Goal: Book appointment/travel/reservation

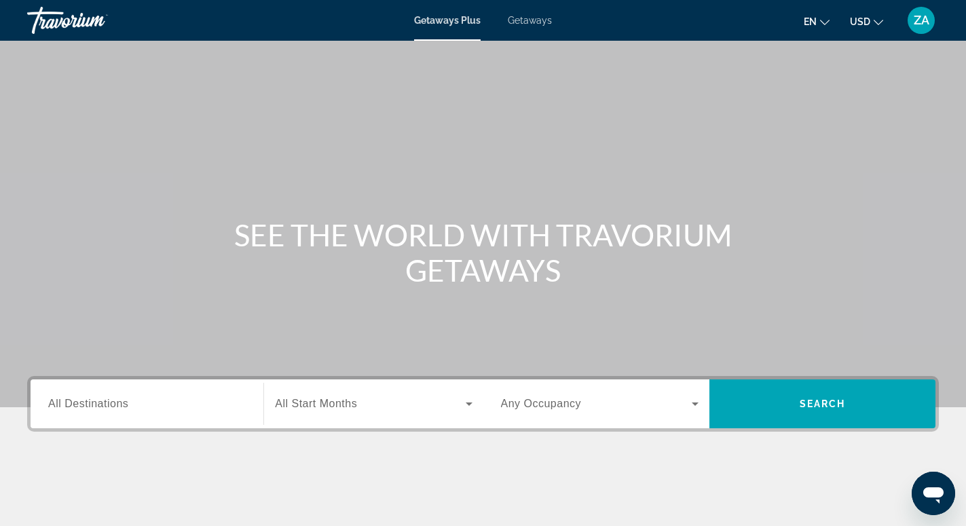
click at [533, 21] on span "Getaways" at bounding box center [530, 20] width 44 height 11
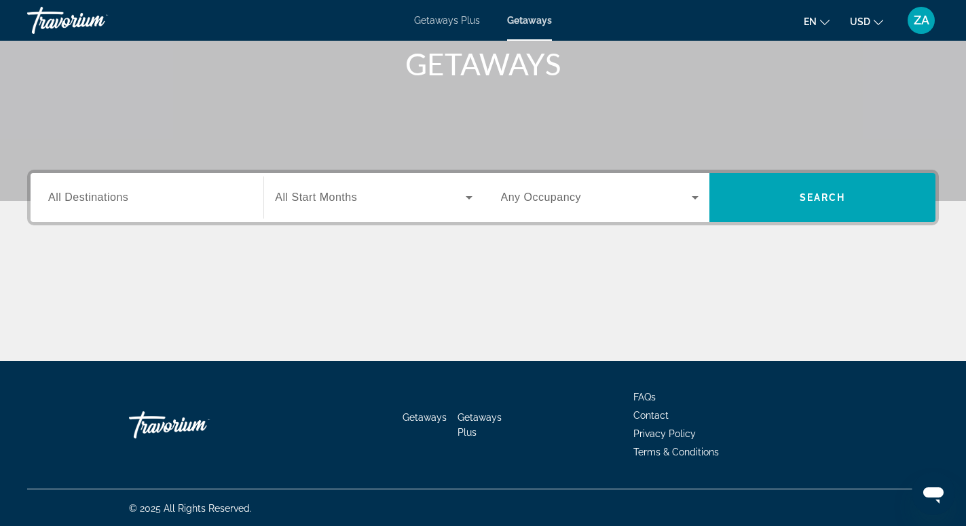
scroll to position [208, 0]
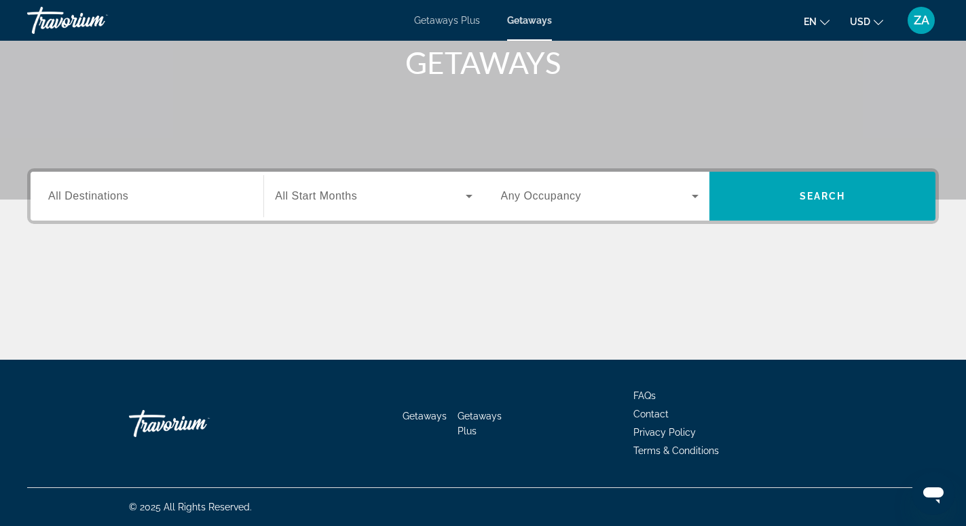
click at [185, 202] on input "Destination All Destinations" at bounding box center [147, 197] width 198 height 16
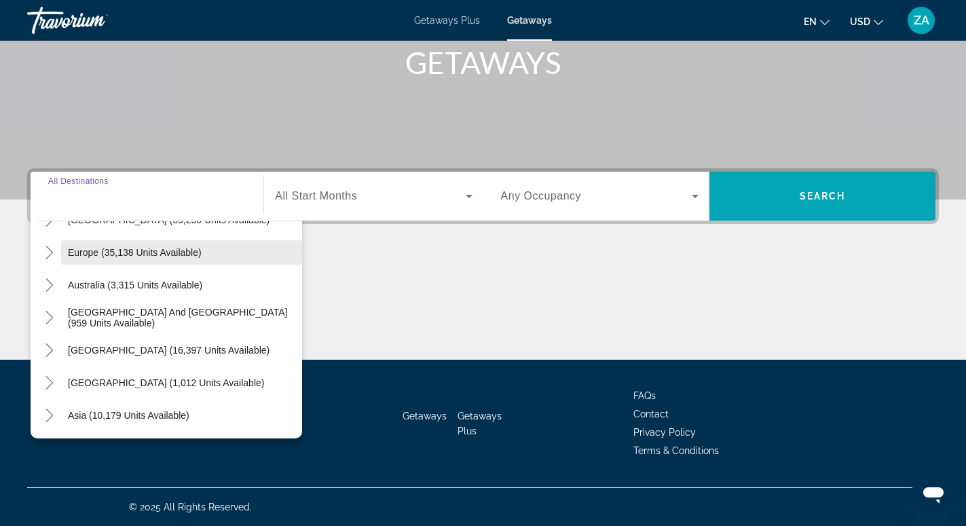
scroll to position [220, 0]
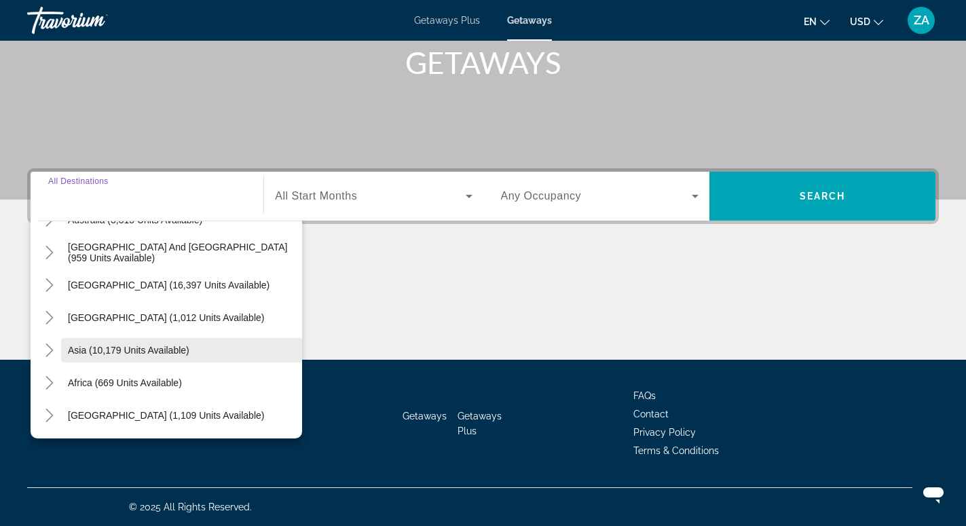
click at [155, 352] on span "Asia (10,179 units available)" at bounding box center [129, 350] width 122 height 11
type input "**********"
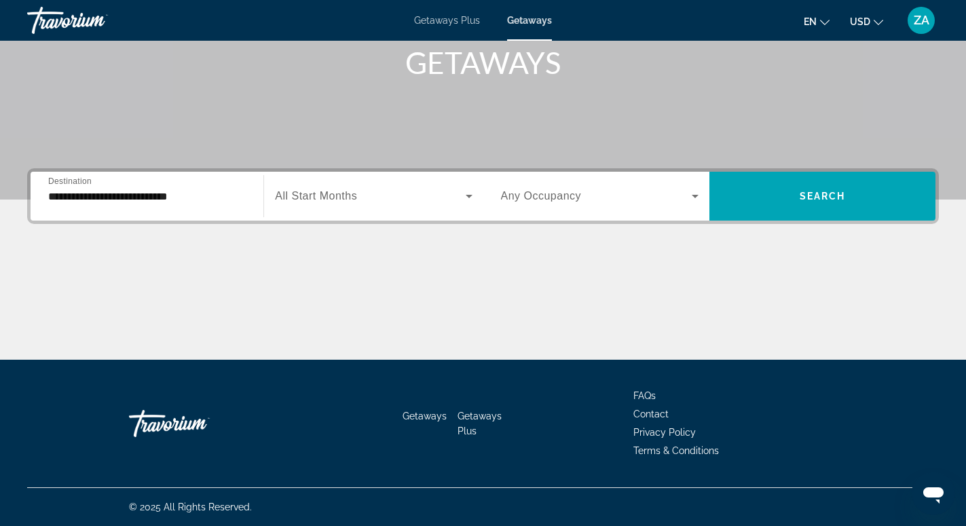
click at [310, 196] on span "All Start Months" at bounding box center [316, 196] width 82 height 12
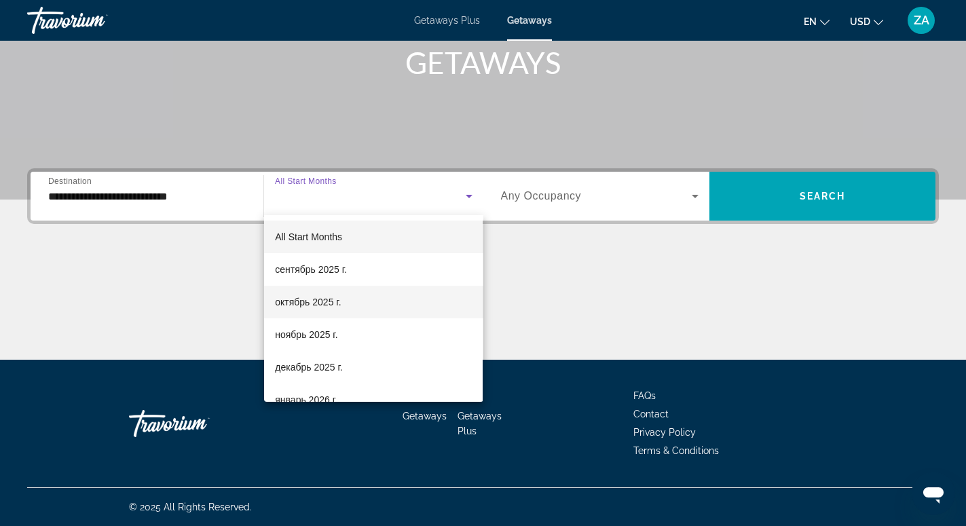
click at [310, 302] on span "октябрь 2025 г." at bounding box center [308, 302] width 66 height 16
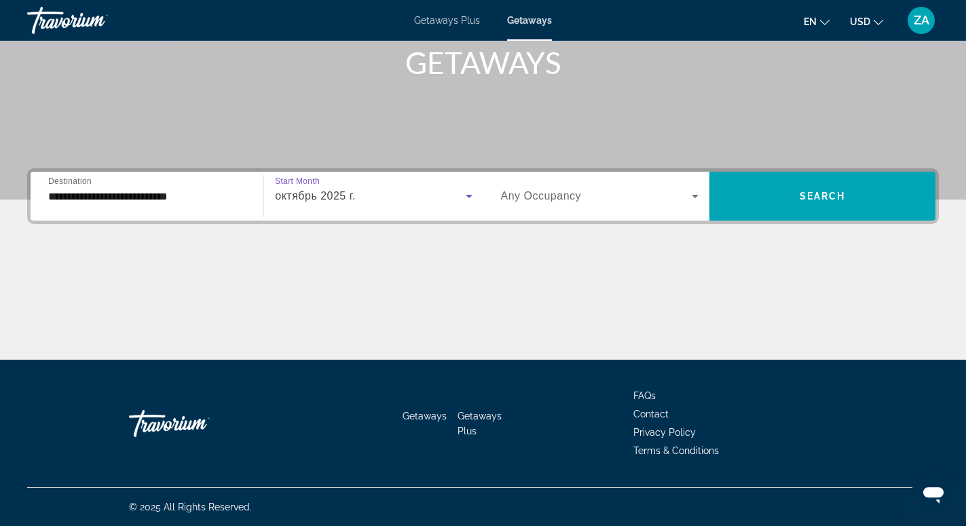
click at [700, 199] on icon "Search widget" at bounding box center [695, 196] width 16 height 16
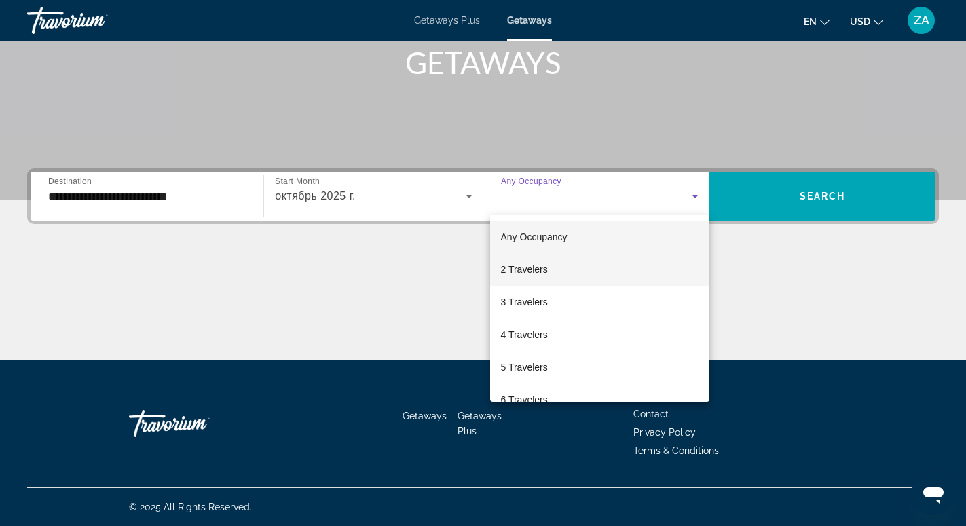
click at [591, 263] on mat-option "2 Travelers" at bounding box center [599, 269] width 219 height 33
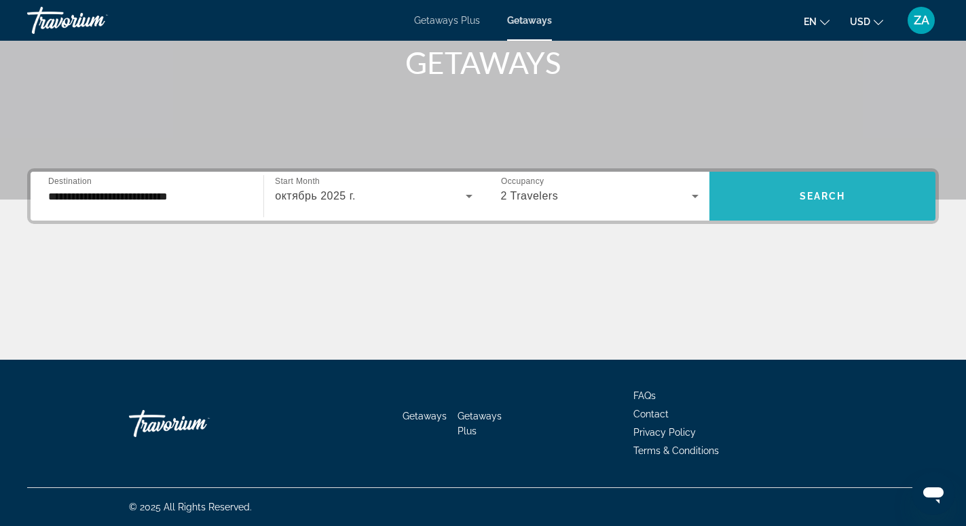
click at [784, 213] on span "Search widget" at bounding box center [822, 196] width 226 height 49
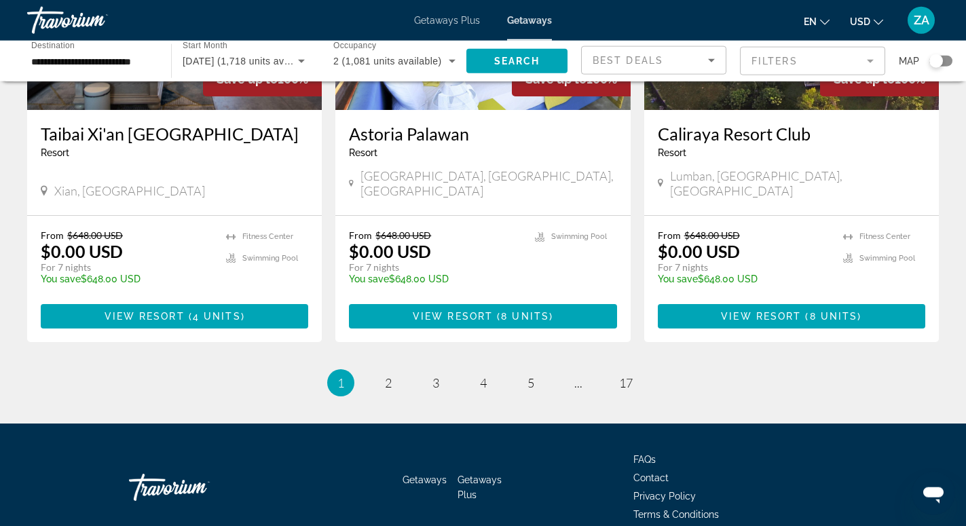
scroll to position [1711, 0]
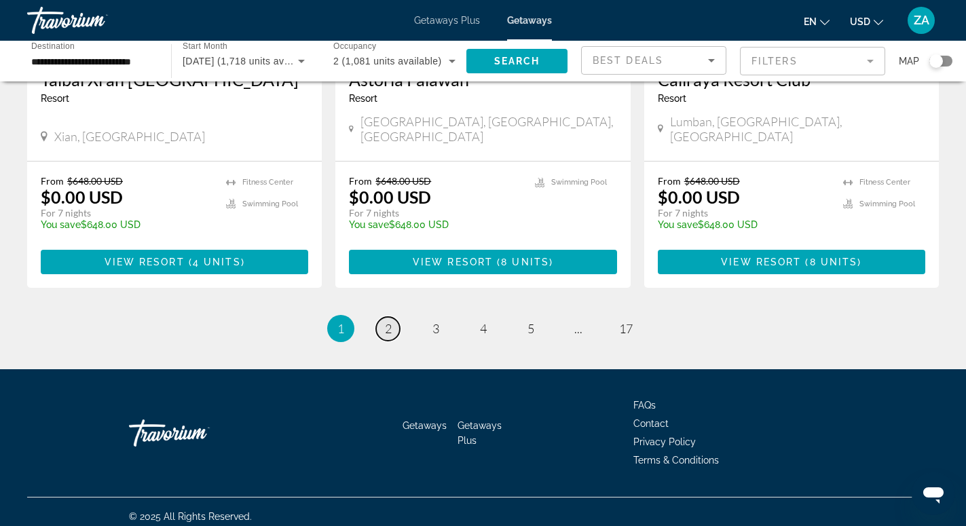
click at [392, 317] on link "page 2" at bounding box center [388, 329] width 24 height 24
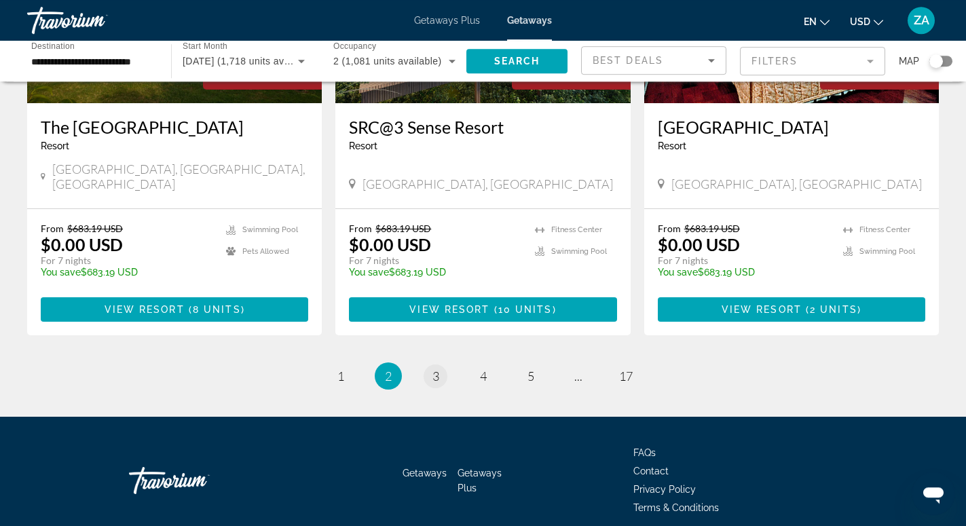
scroll to position [1711, 0]
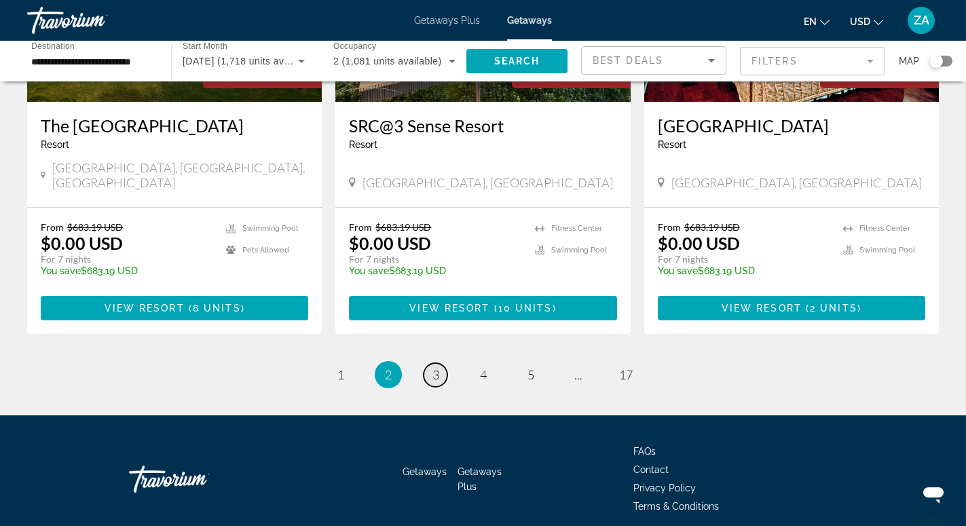
click at [427, 363] on link "page 3" at bounding box center [436, 375] width 24 height 24
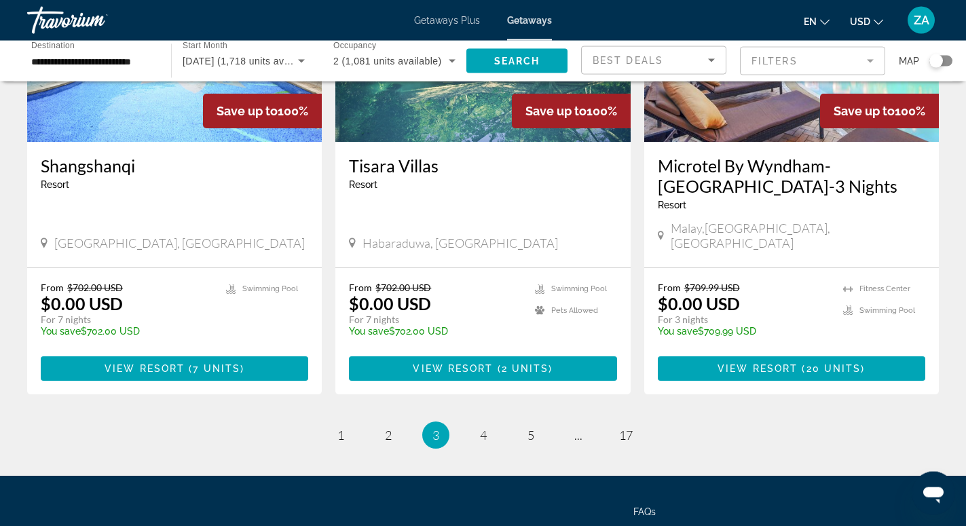
scroll to position [1752, 0]
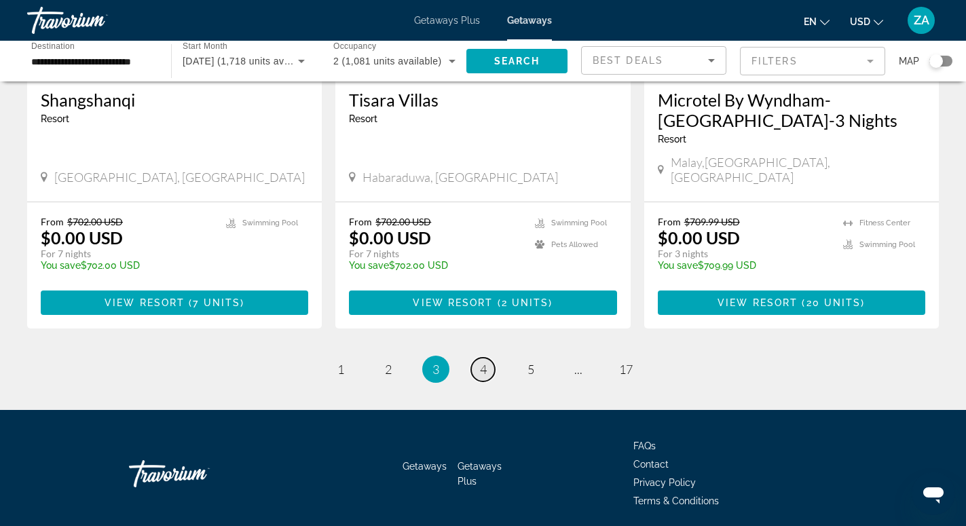
click at [485, 362] on span "4" at bounding box center [483, 369] width 7 height 15
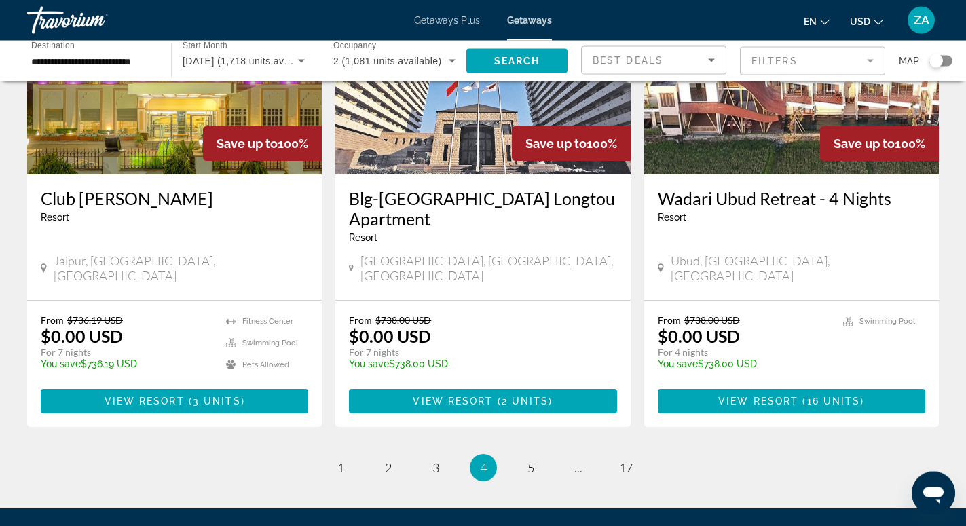
scroll to position [1662, 0]
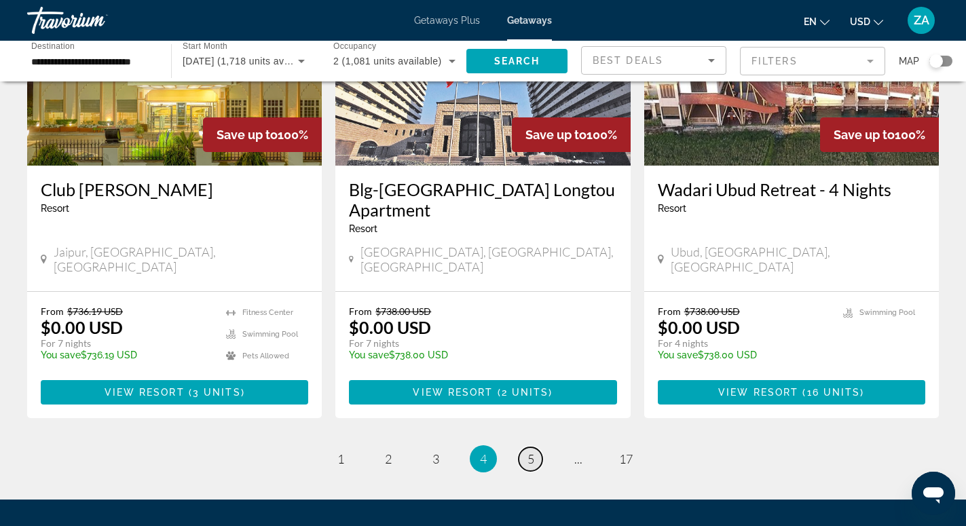
click at [530, 451] on span "5" at bounding box center [531, 458] width 7 height 15
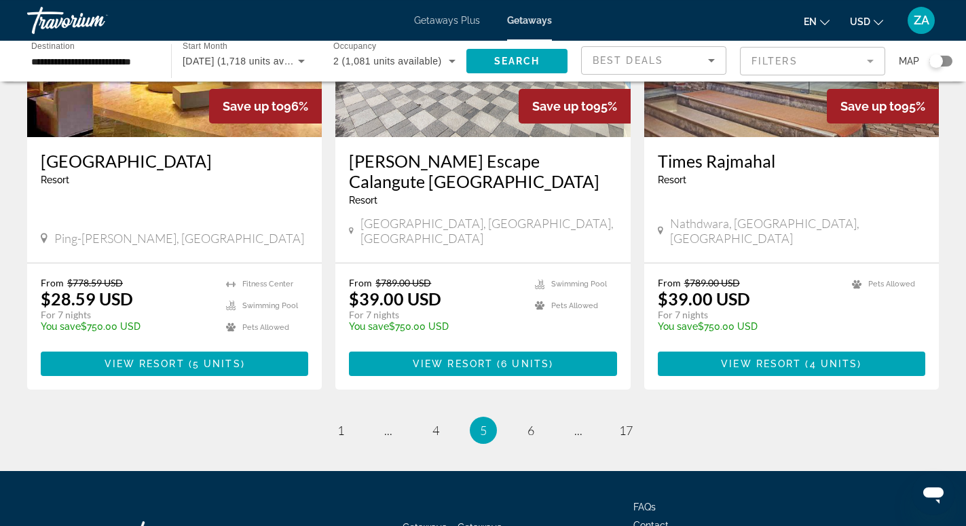
scroll to position [1662, 0]
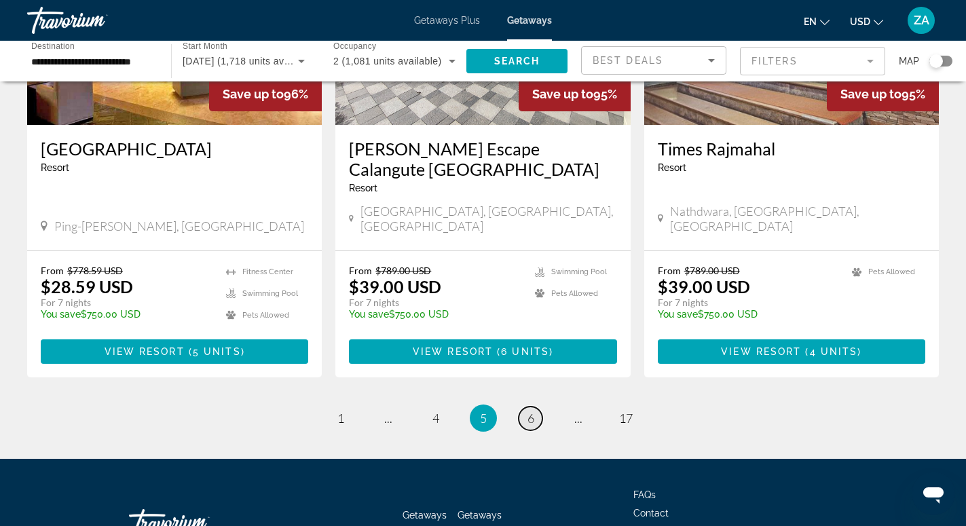
click at [533, 411] on span "6" at bounding box center [531, 418] width 7 height 15
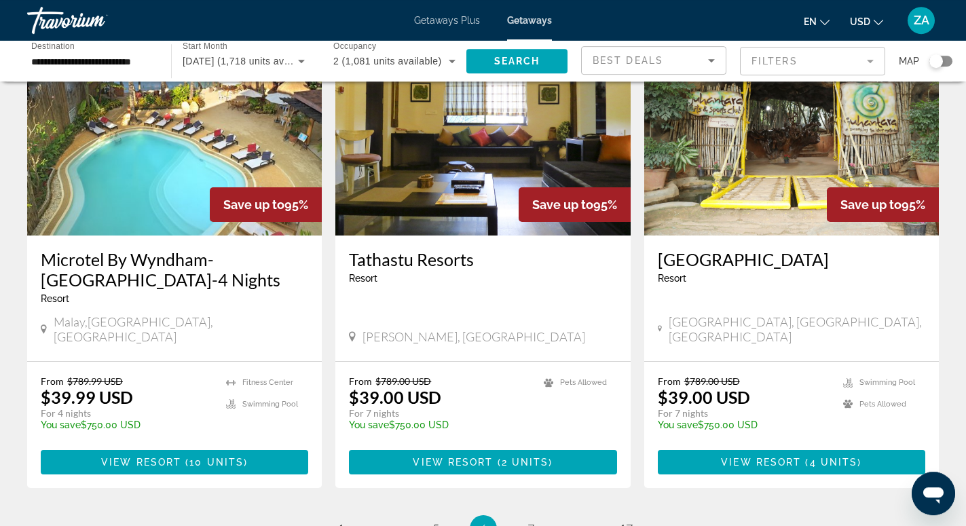
scroll to position [1731, 0]
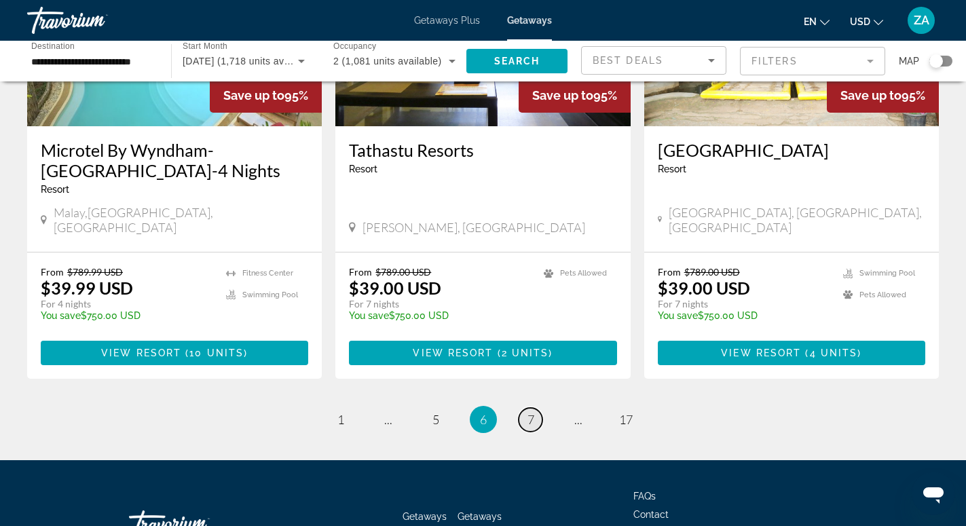
click at [525, 408] on link "page 7" at bounding box center [531, 420] width 24 height 24
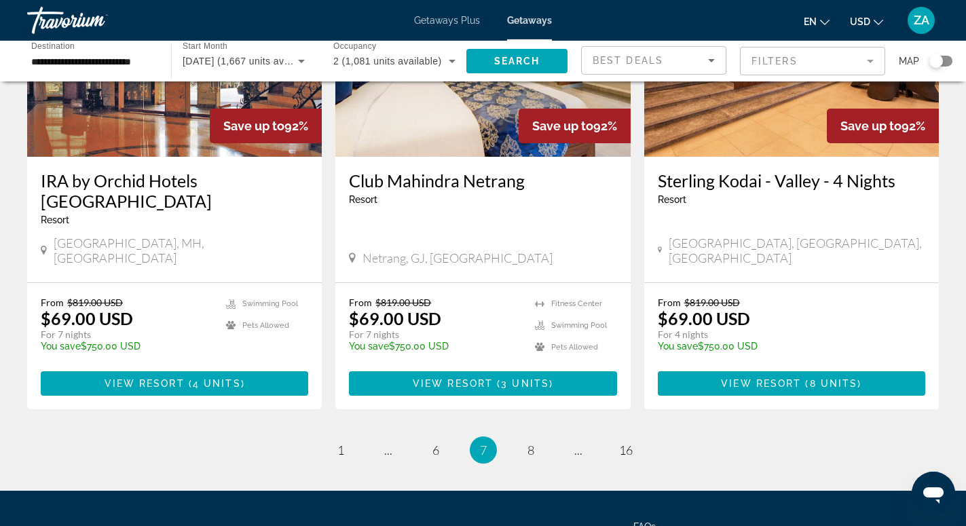
scroll to position [1670, 0]
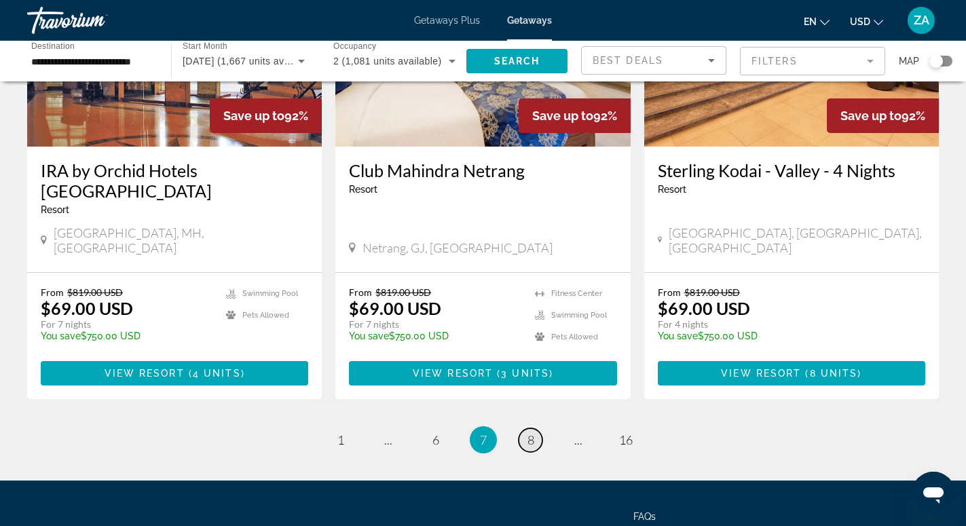
click at [531, 432] on span "8" at bounding box center [531, 439] width 7 height 15
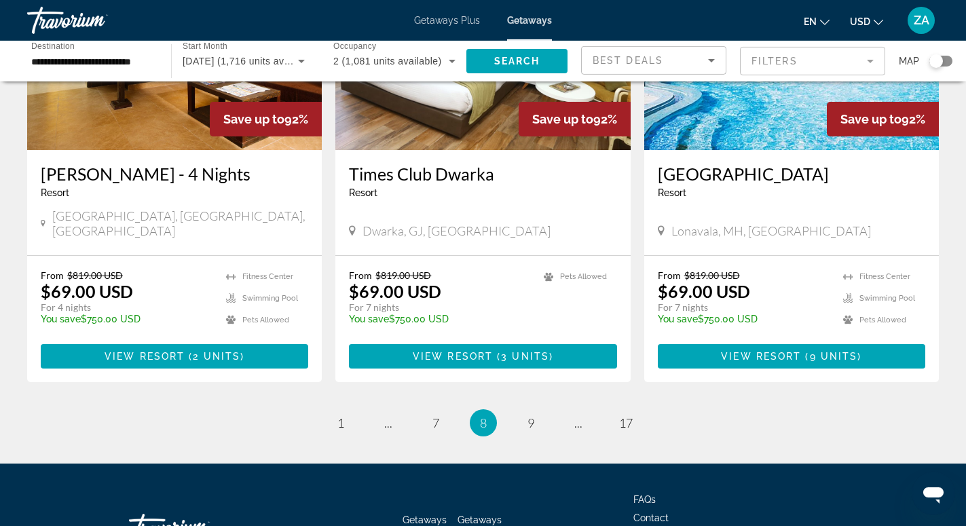
scroll to position [1670, 0]
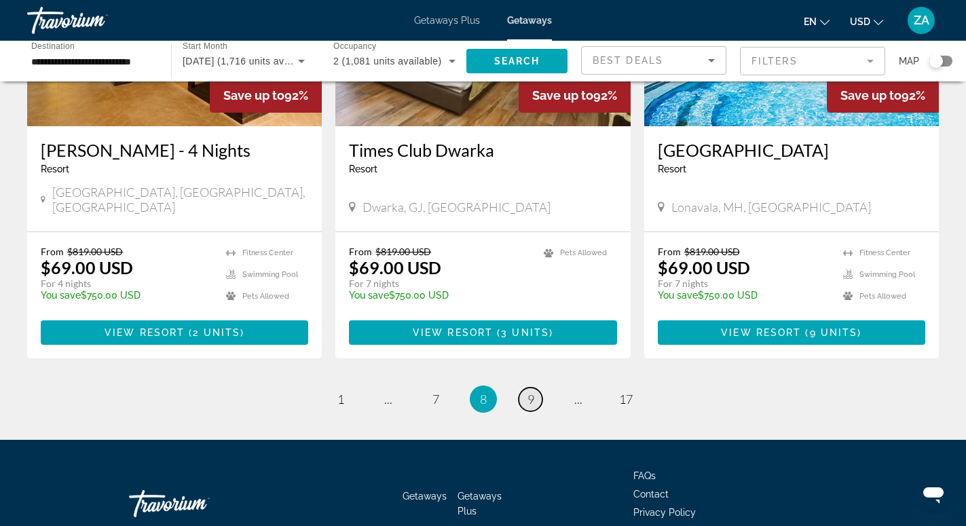
click at [527, 388] on link "page 9" at bounding box center [531, 400] width 24 height 24
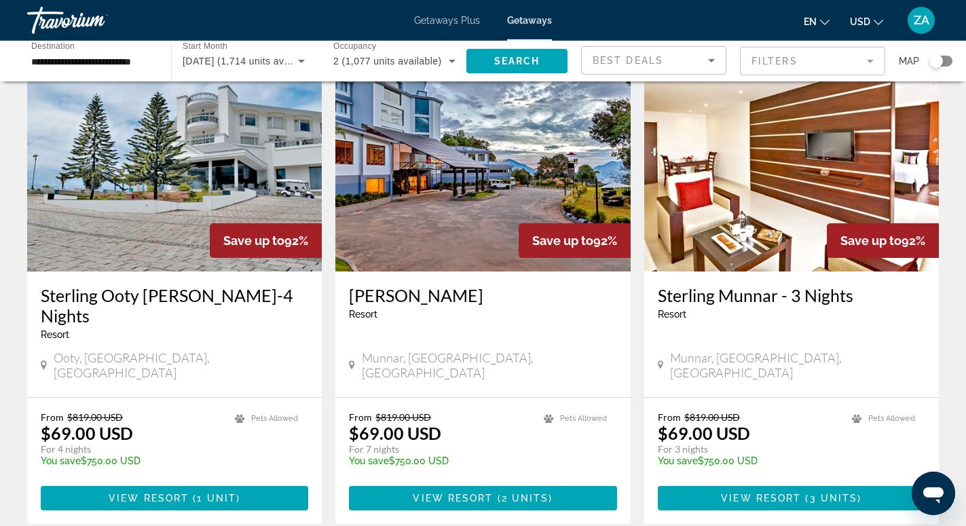
scroll to position [1670, 0]
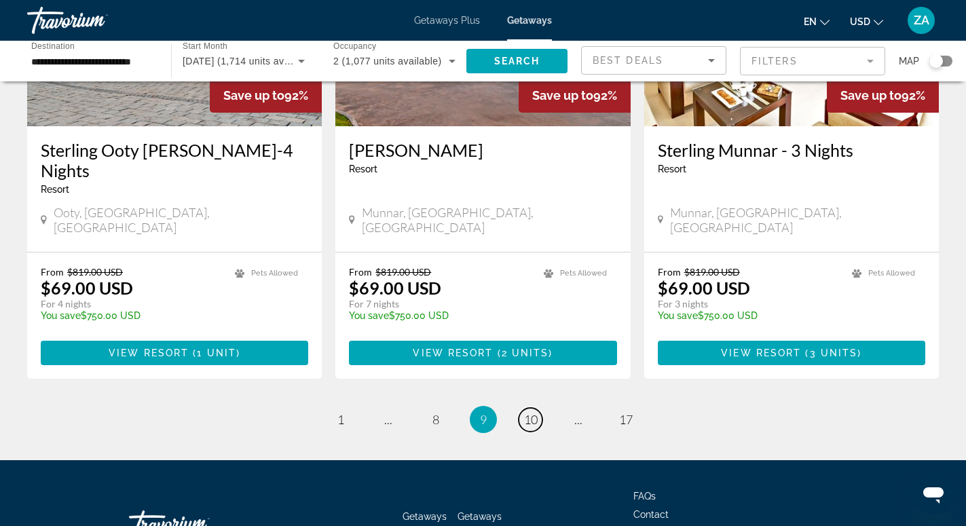
click at [527, 412] on span "10" at bounding box center [531, 419] width 14 height 15
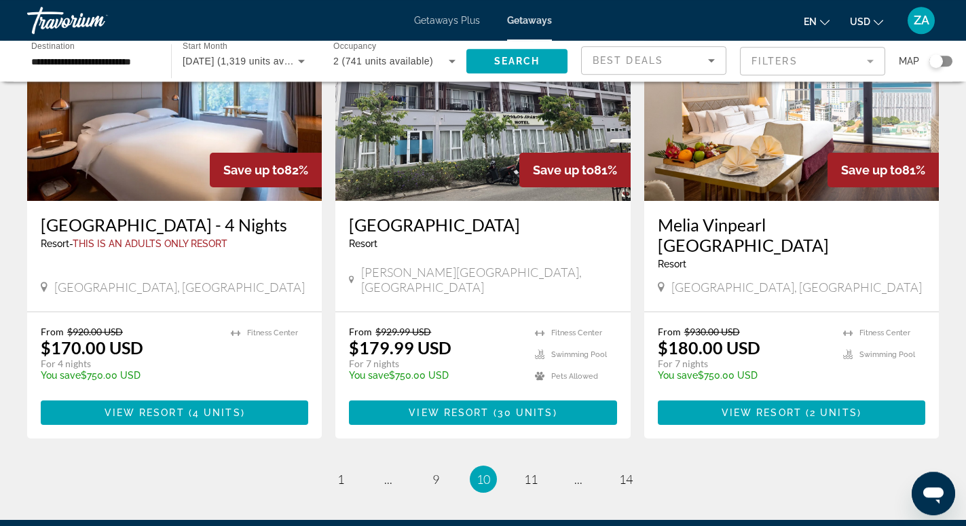
scroll to position [1731, 0]
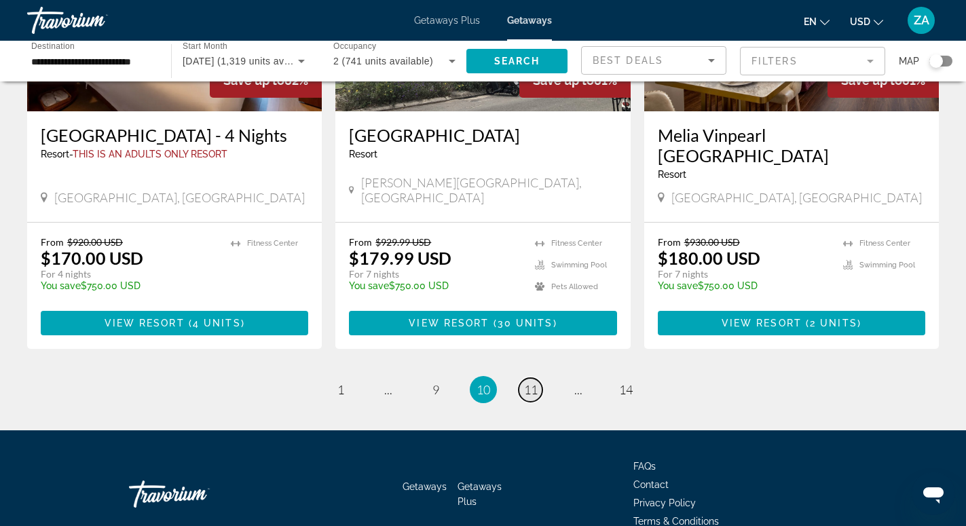
click at [534, 382] on span "11" at bounding box center [531, 389] width 14 height 15
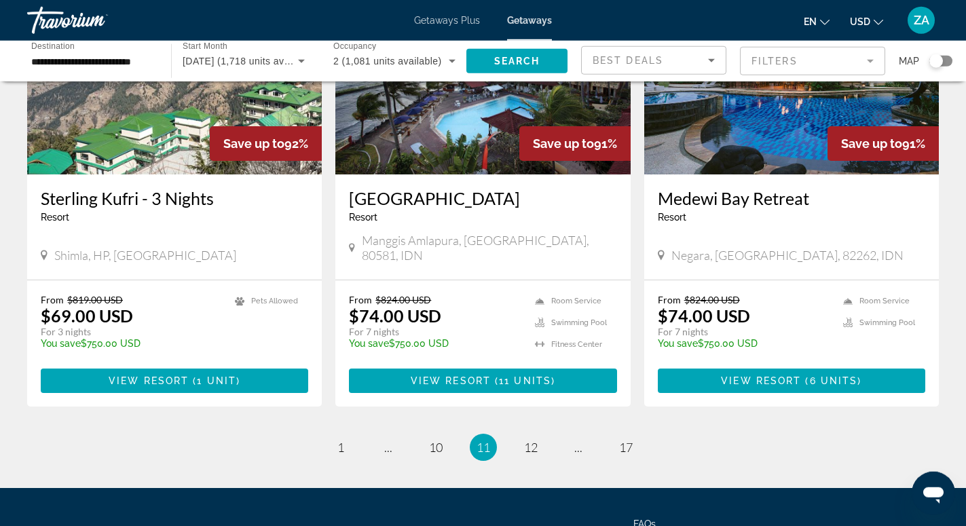
scroll to position [1711, 0]
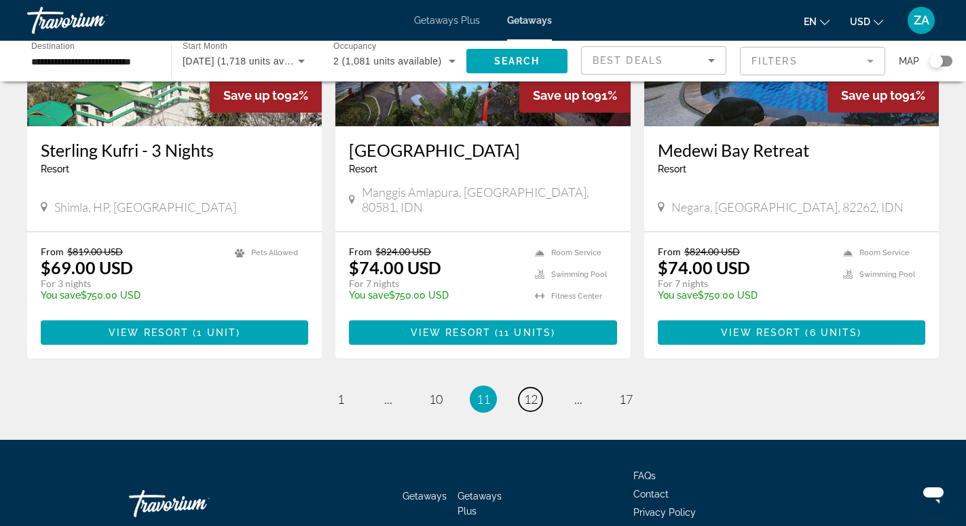
click at [534, 392] on span "12" at bounding box center [531, 399] width 14 height 15
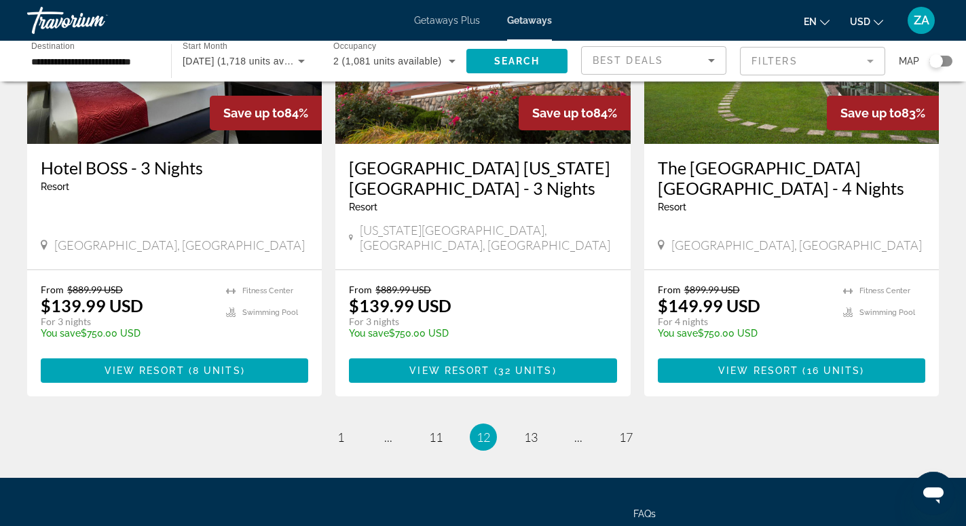
scroll to position [1752, 0]
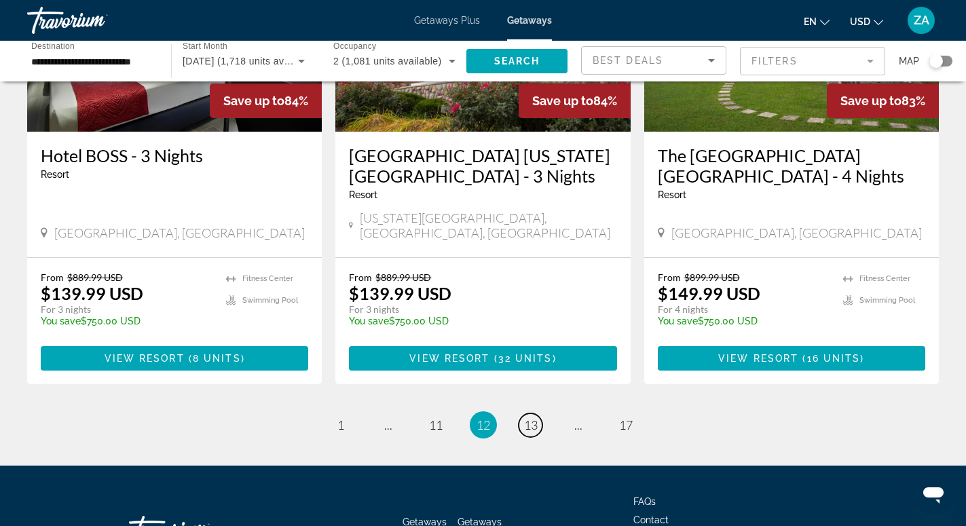
click at [534, 418] on span "13" at bounding box center [531, 425] width 14 height 15
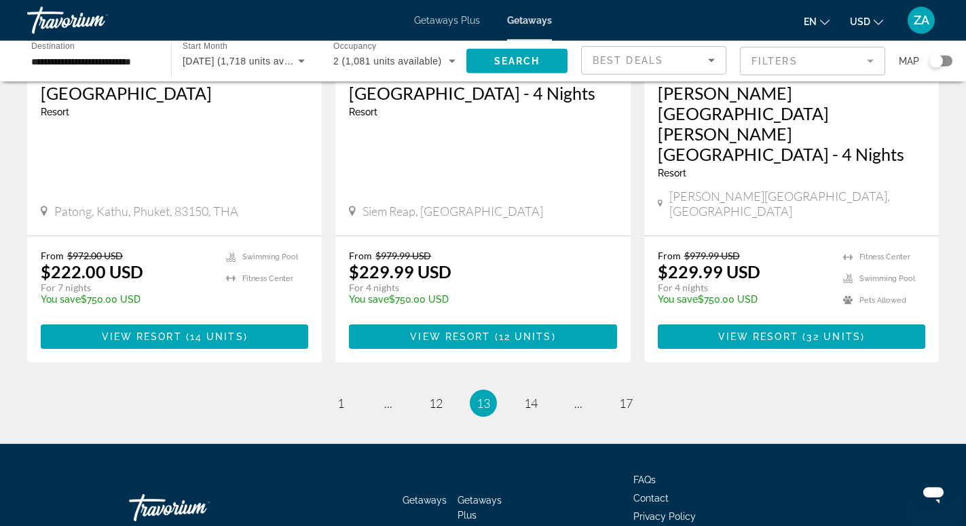
scroll to position [1731, 0]
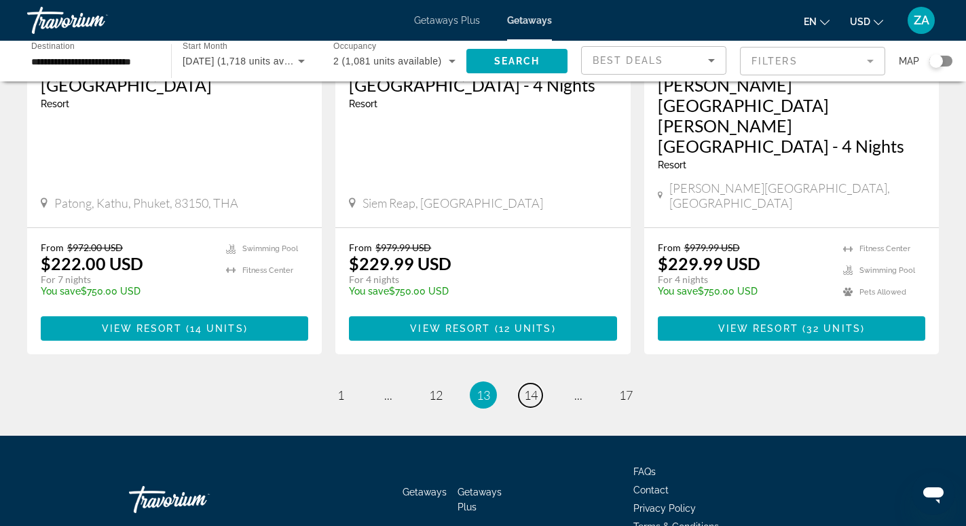
click at [534, 388] on span "14" at bounding box center [531, 395] width 14 height 15
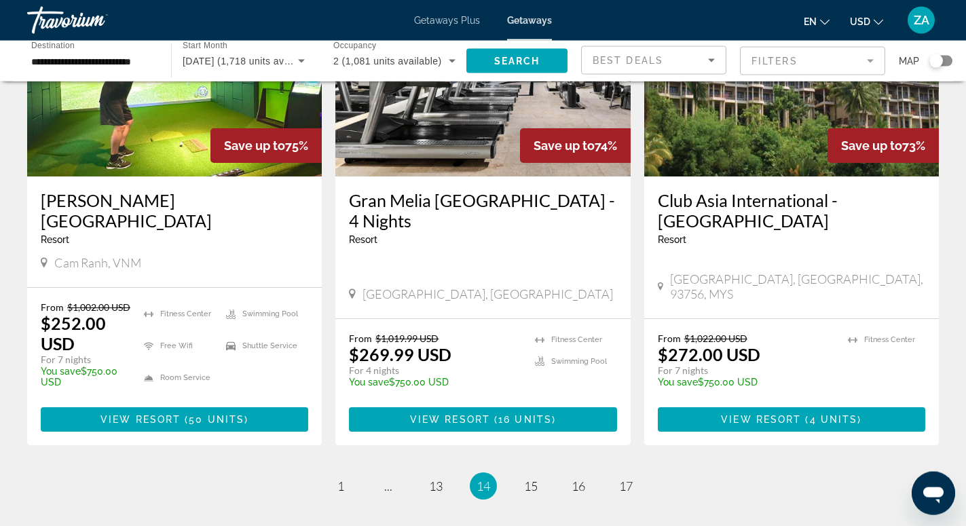
scroll to position [1731, 0]
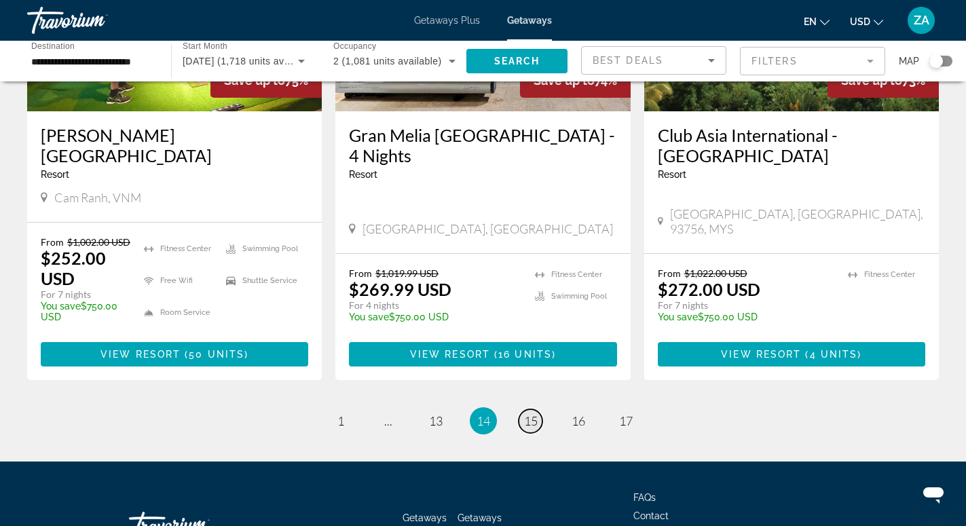
click at [529, 413] on span "15" at bounding box center [531, 420] width 14 height 15
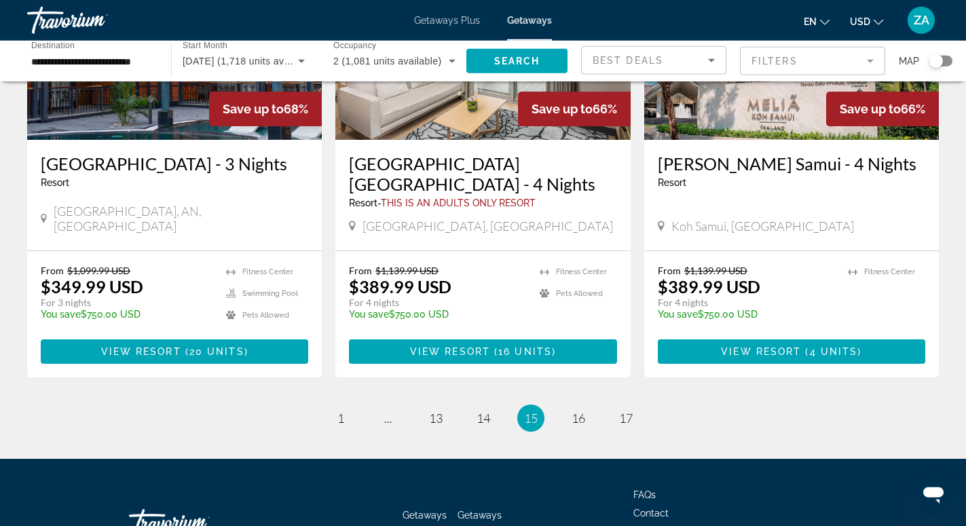
scroll to position [1731, 0]
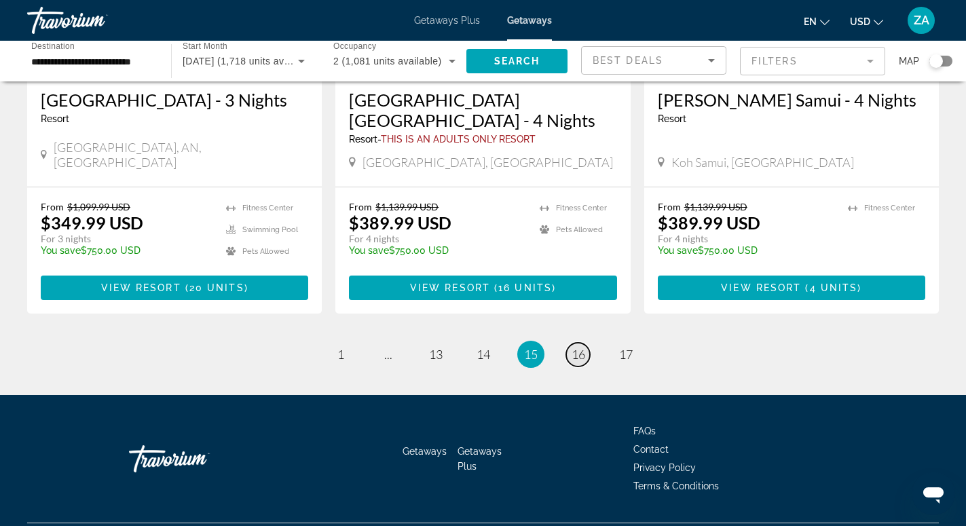
click at [583, 347] on span "16" at bounding box center [579, 354] width 14 height 15
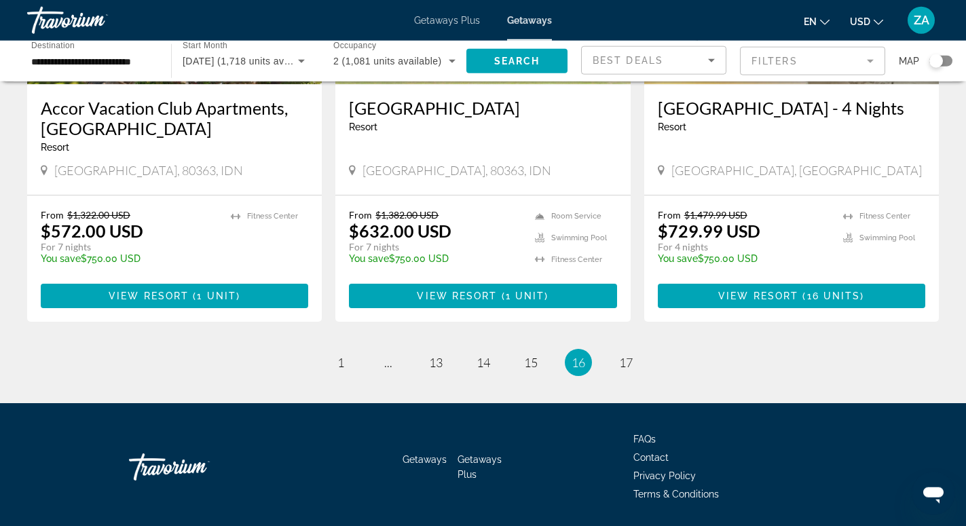
scroll to position [1731, 0]
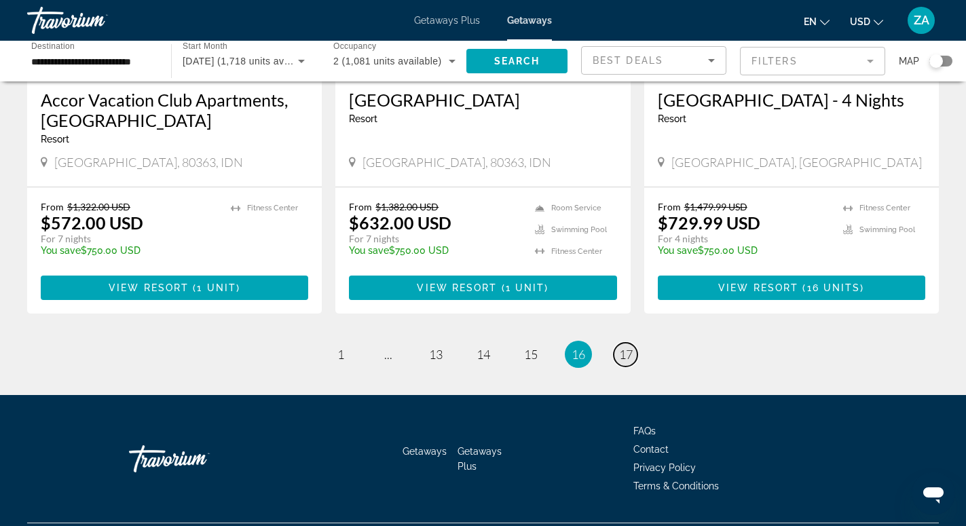
click at [625, 347] on span "17" at bounding box center [626, 354] width 14 height 15
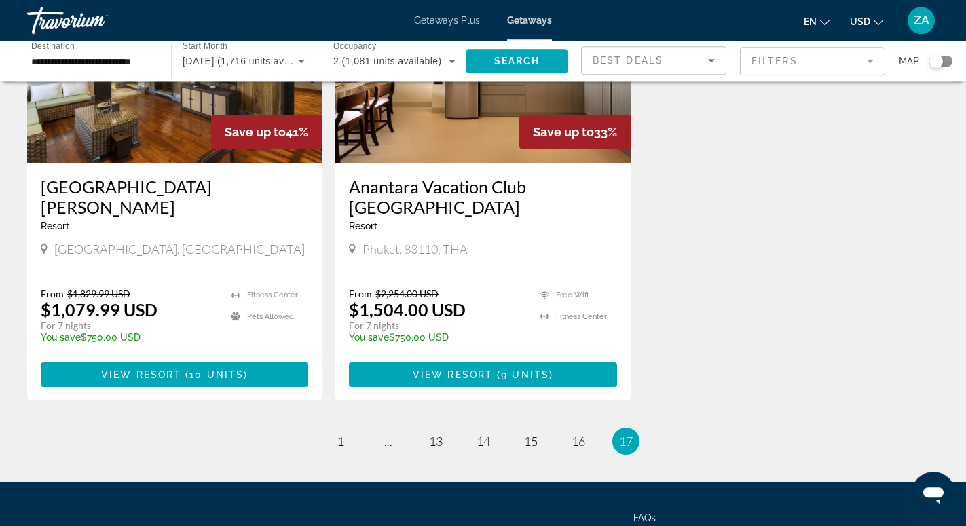
scroll to position [788, 0]
